Goal: Task Accomplishment & Management: Use online tool/utility

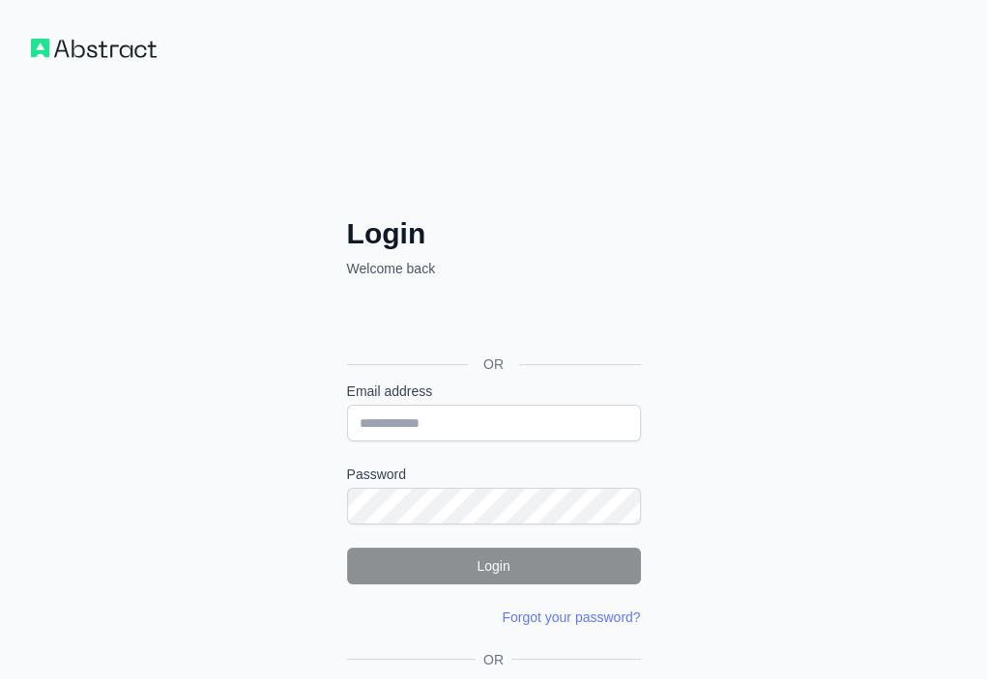
drag, startPoint x: 0, startPoint y: 0, endPoint x: 184, endPoint y: 608, distance: 635.0
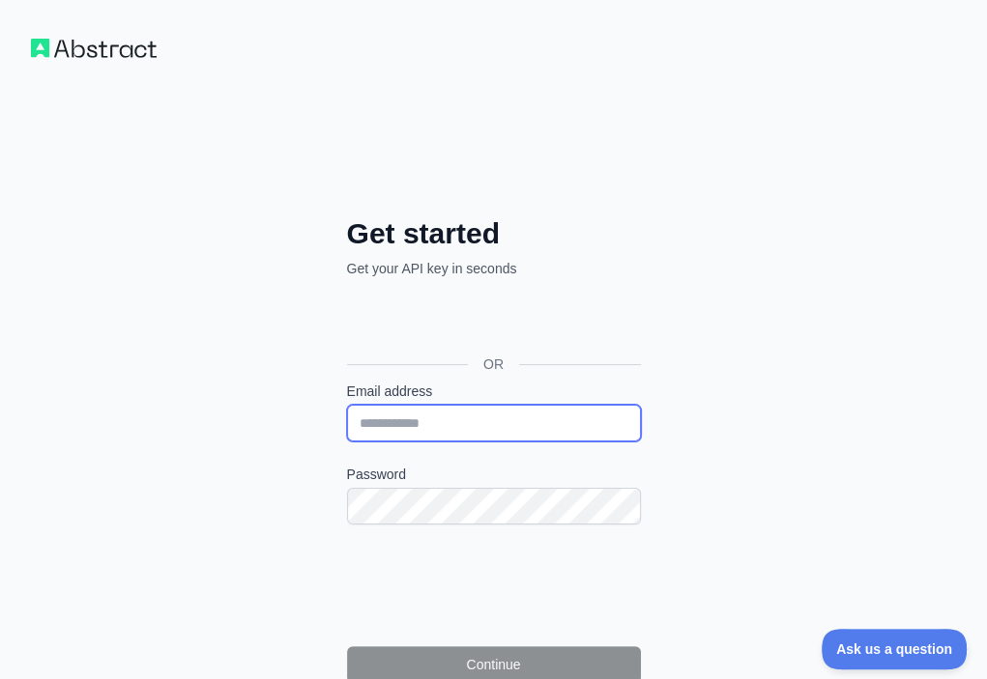
click at [347, 405] on input "Email address" at bounding box center [494, 423] width 294 height 37
paste input "**********"
type input "**********"
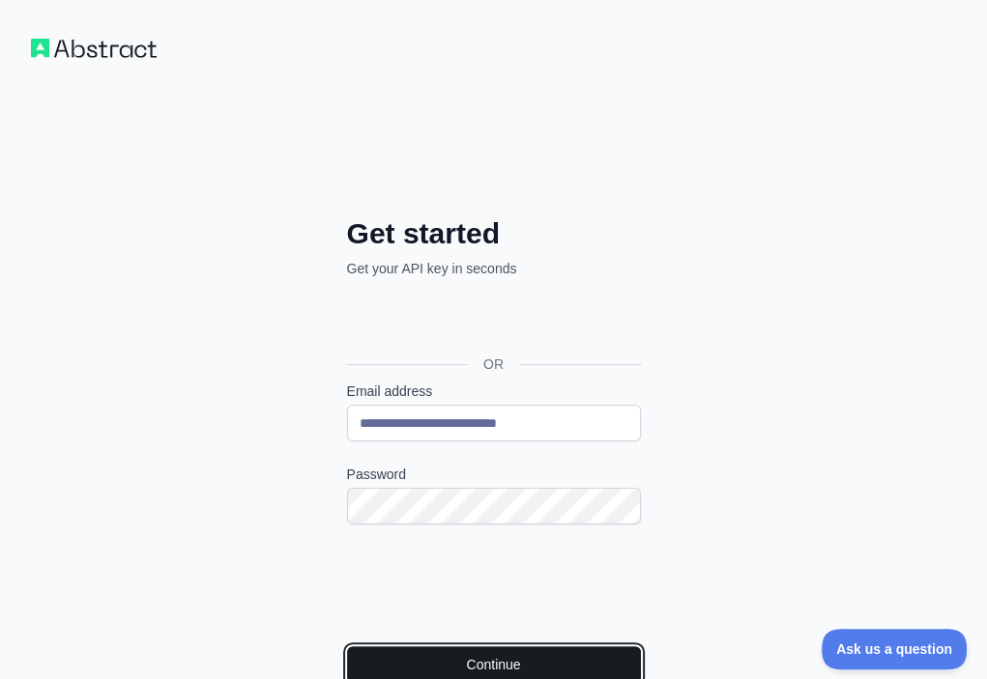
click at [347, 647] on button "Continue" at bounding box center [494, 665] width 294 height 37
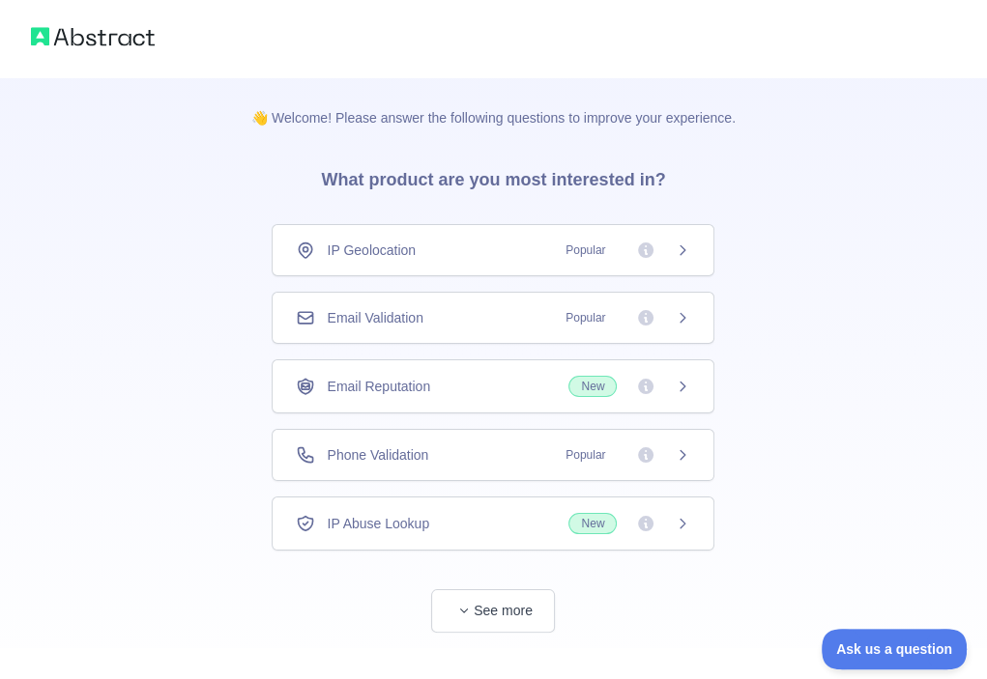
click at [422, 312] on span "Email Validation" at bounding box center [375, 317] width 96 height 19
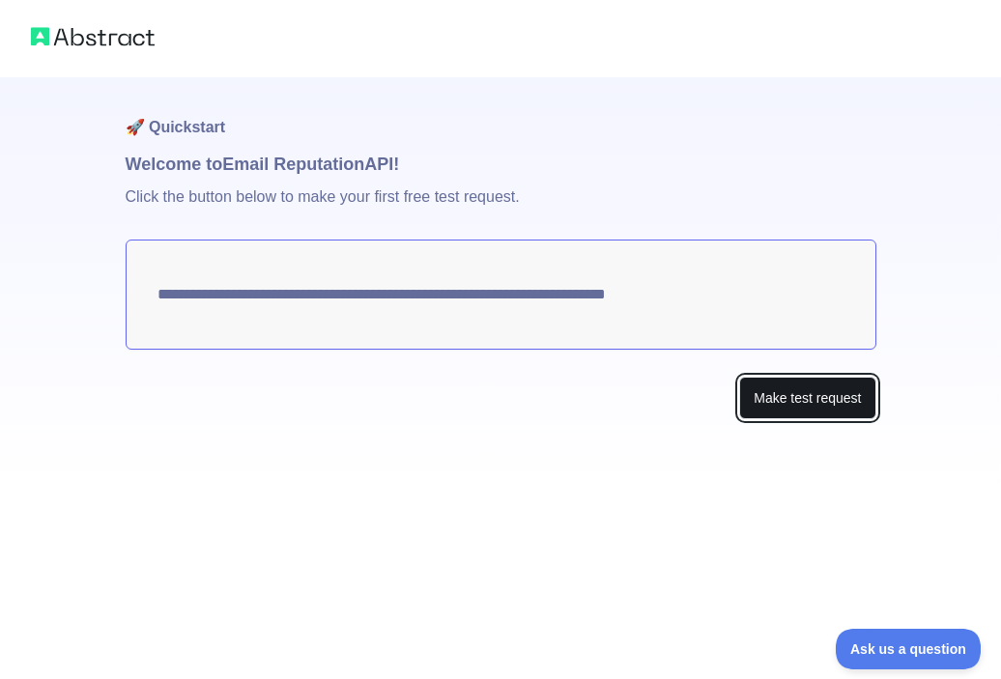
click at [755, 394] on button "Make test request" at bounding box center [807, 398] width 136 height 43
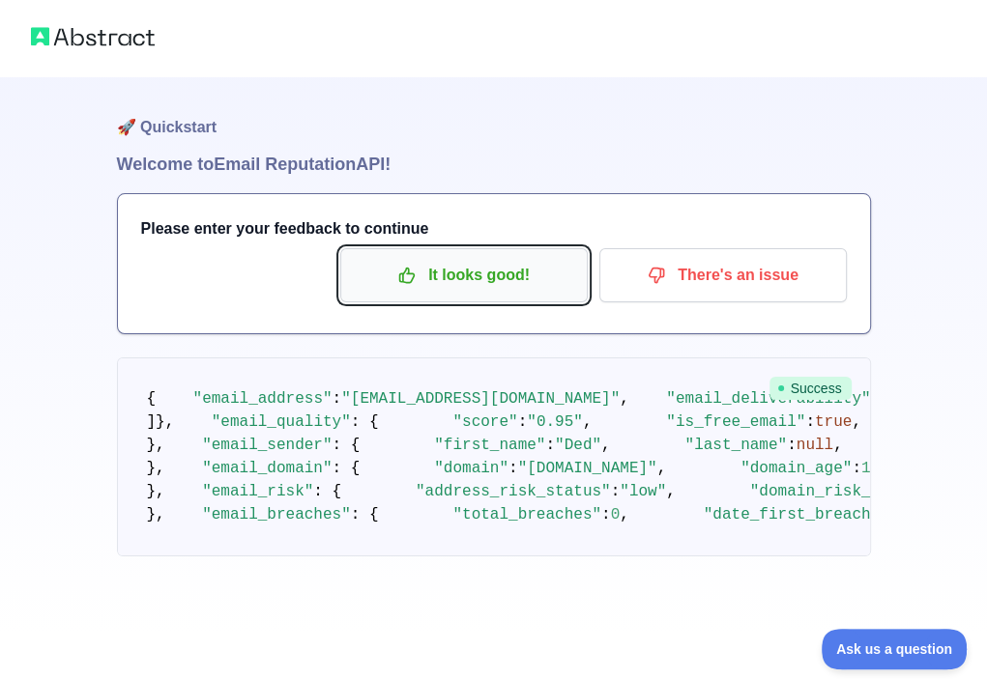
click at [491, 286] on p "It looks good!" at bounding box center [464, 275] width 218 height 33
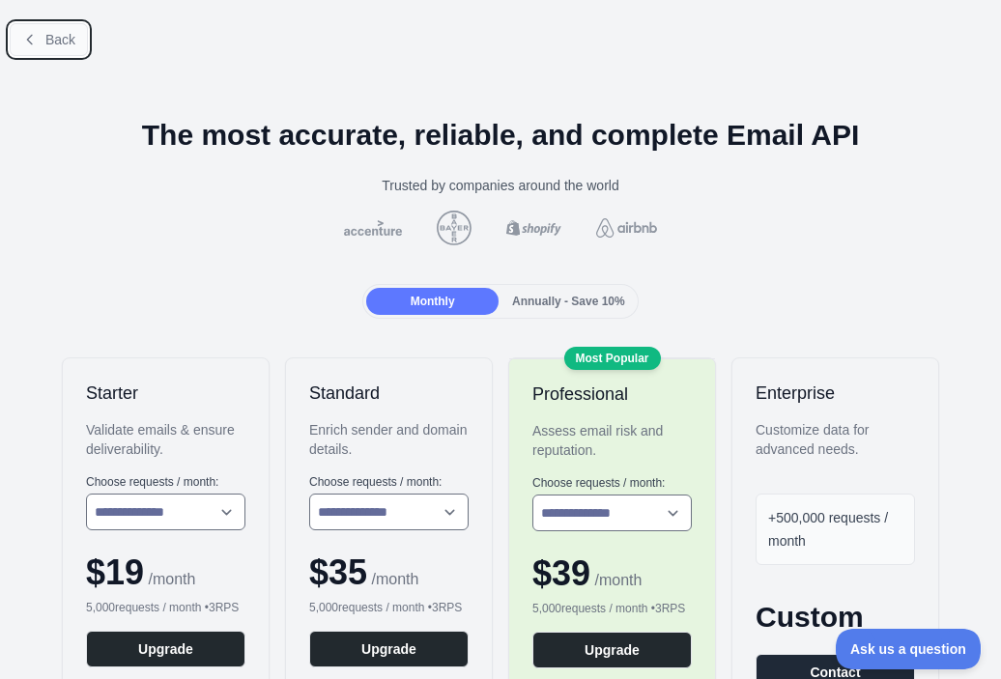
click at [69, 43] on span "Back" at bounding box center [60, 39] width 30 height 15
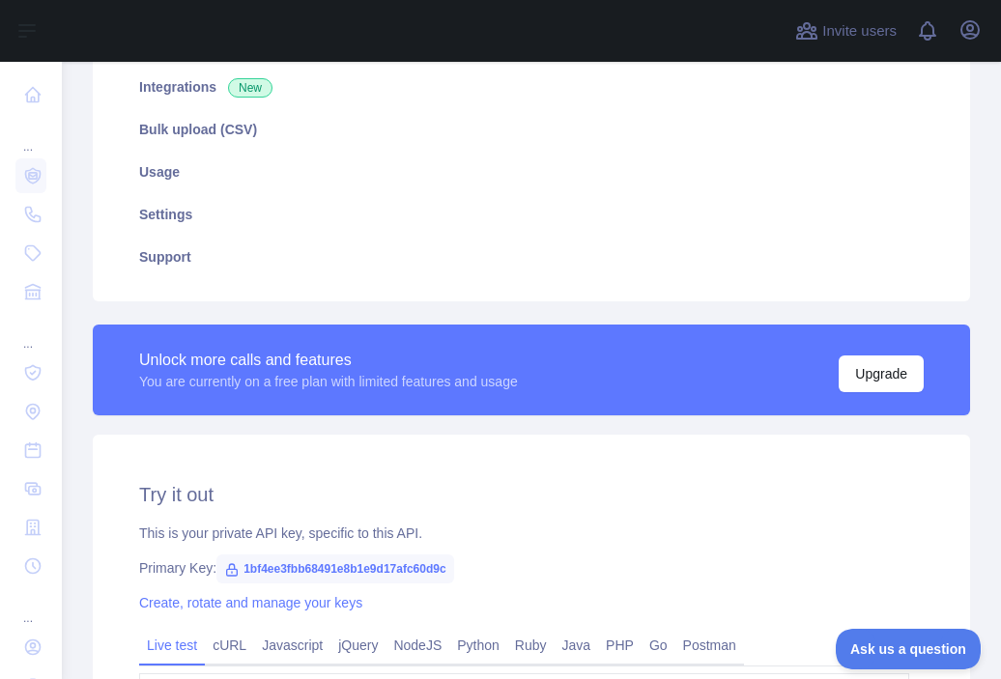
scroll to position [387, 0]
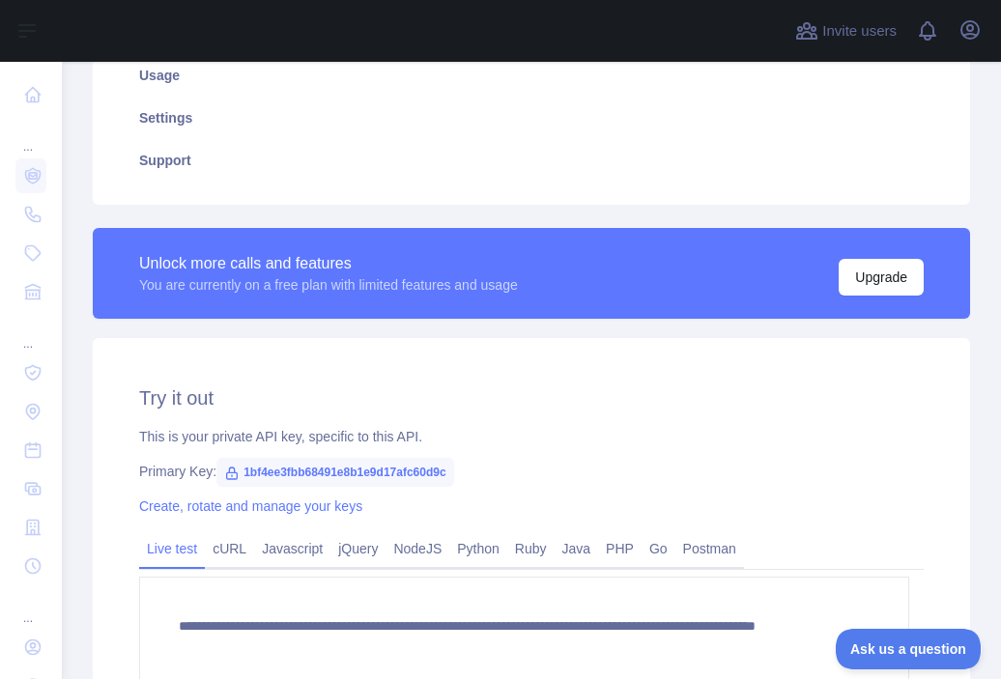
click at [350, 467] on span "1bf4ee3fbb68491e8b1e9d17afc60d9c" at bounding box center [334, 472] width 237 height 29
copy span "1bf4ee3fbb68491e8b1e9d17afc60d9c"
